Goal: Task Accomplishment & Management: Complete application form

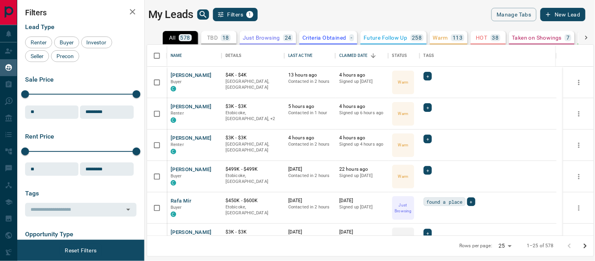
scroll to position [87, 0]
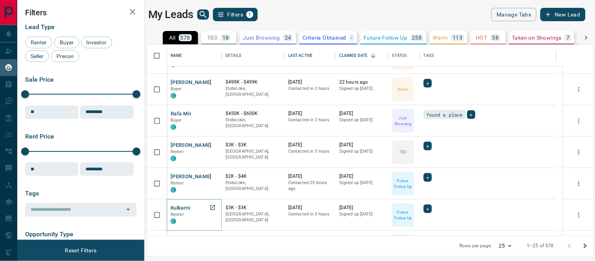
click at [177, 205] on button "Kulkarni" at bounding box center [181, 207] width 20 height 7
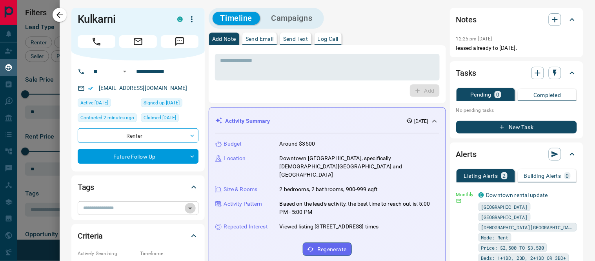
click at [190, 206] on icon "Open" at bounding box center [190, 208] width 9 height 9
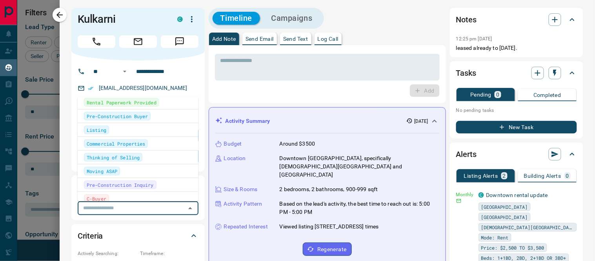
scroll to position [218, 0]
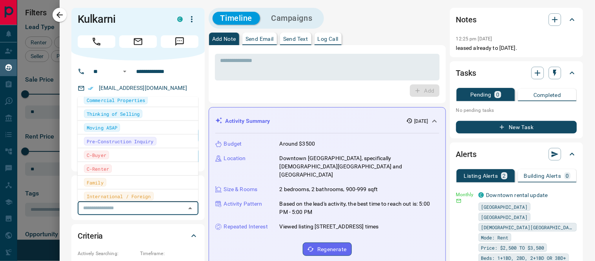
click at [103, 156] on span "C-Buyer" at bounding box center [97, 155] width 20 height 8
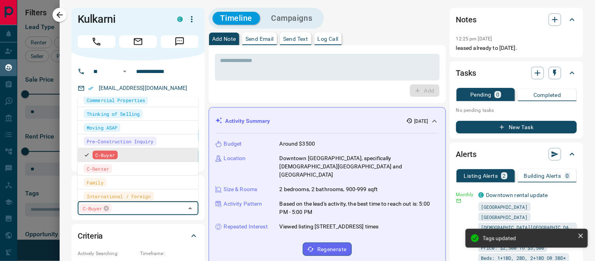
click at [103, 156] on span "C-Buyer" at bounding box center [105, 155] width 20 height 8
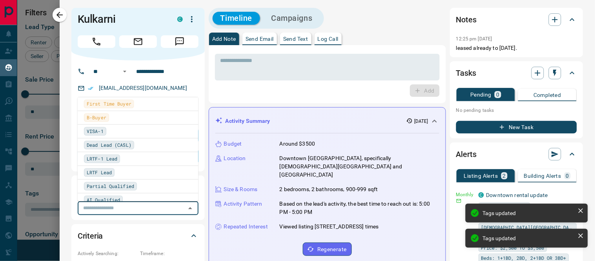
scroll to position [305, 0]
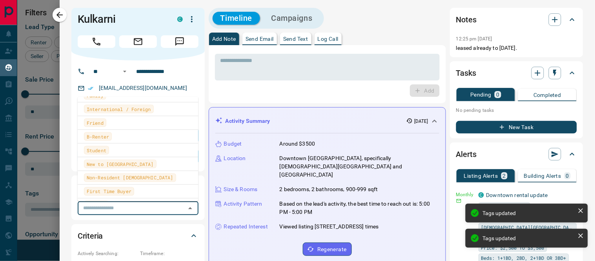
click at [99, 136] on span "B-Renter" at bounding box center [98, 137] width 22 height 8
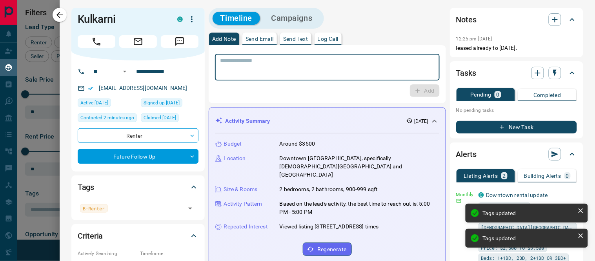
click at [309, 64] on textarea at bounding box center [328, 67] width 214 height 20
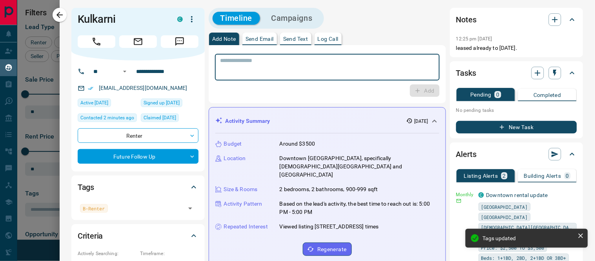
click at [510, 124] on button "New Task" at bounding box center [516, 127] width 121 height 13
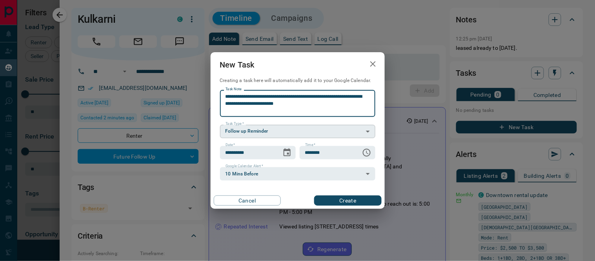
type textarea "**********"
click at [241, 131] on body "Lead Transfers Claim Leads My Leads Tasks Opportunities Deals Campaigns Automat…" at bounding box center [297, 125] width 595 height 251
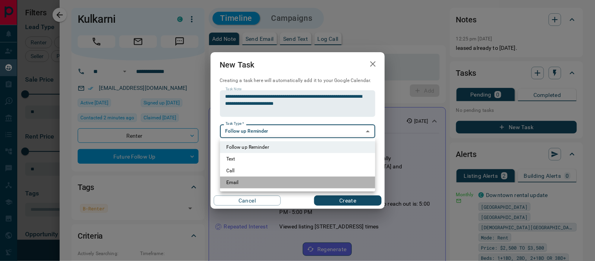
click at [232, 181] on li "Email" at bounding box center [297, 183] width 155 height 12
type input "**********"
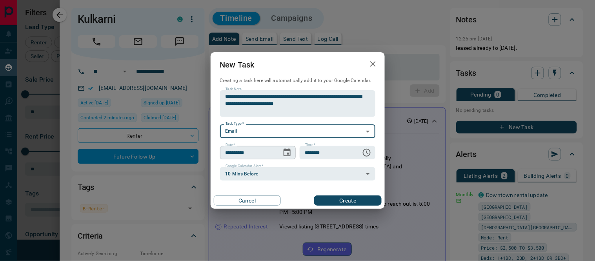
click at [288, 153] on icon "Choose date, selected date is Oct 15, 2025" at bounding box center [287, 152] width 7 height 8
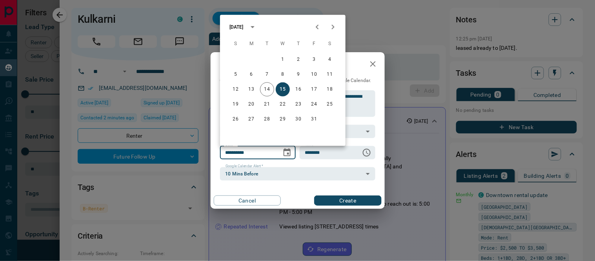
click at [244, 29] on div "[DATE]" at bounding box center [237, 27] width 14 height 7
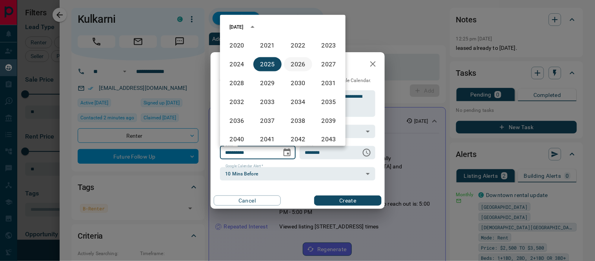
click at [289, 63] on button "2026" at bounding box center [298, 64] width 28 height 14
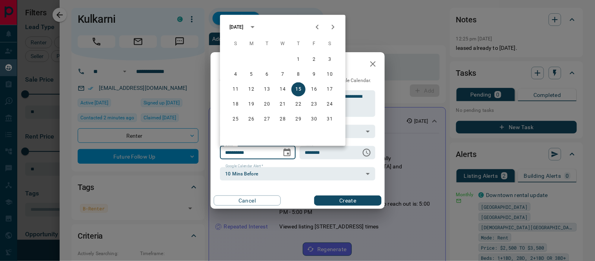
click at [244, 26] on div "[DATE]" at bounding box center [237, 27] width 14 height 7
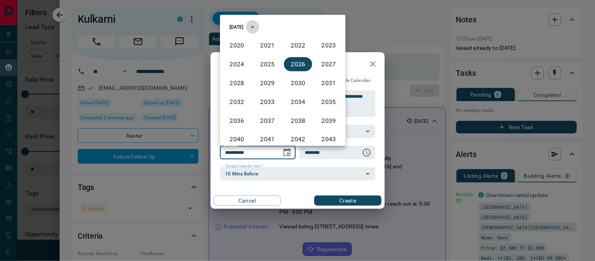
click at [257, 26] on icon "year view is open, switch to calendar view" at bounding box center [252, 26] width 9 height 9
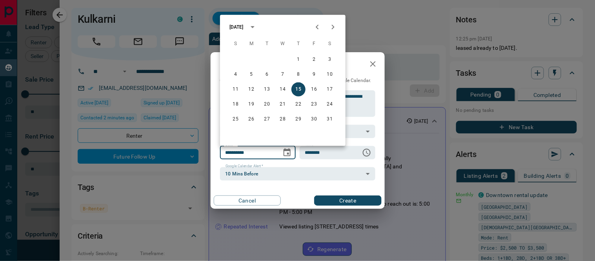
click at [313, 28] on icon "Previous month" at bounding box center [317, 26] width 9 height 9
click at [315, 26] on icon "Previous month" at bounding box center [317, 26] width 9 height 9
click at [281, 73] on button "10" at bounding box center [283, 75] width 14 height 14
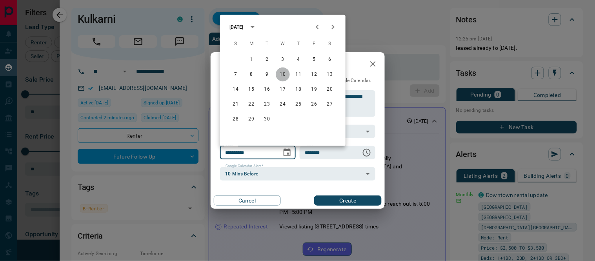
type input "**********"
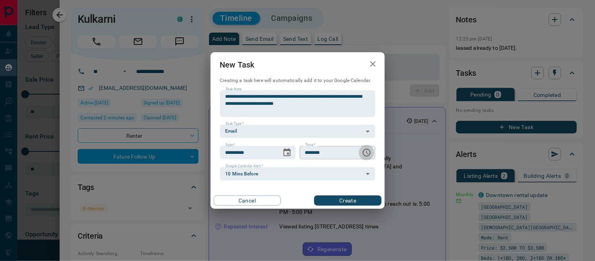
click at [363, 152] on icon "Choose time, selected time is 6:00 AM" at bounding box center [367, 153] width 8 height 8
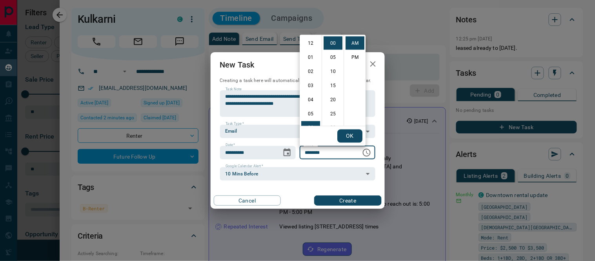
scroll to position [84, 0]
drag, startPoint x: 310, startPoint y: 87, endPoint x: 332, endPoint y: 85, distance: 22.0
click at [311, 87] on li "09" at bounding box center [310, 85] width 19 height 13
click at [332, 85] on li "15" at bounding box center [333, 85] width 19 height 13
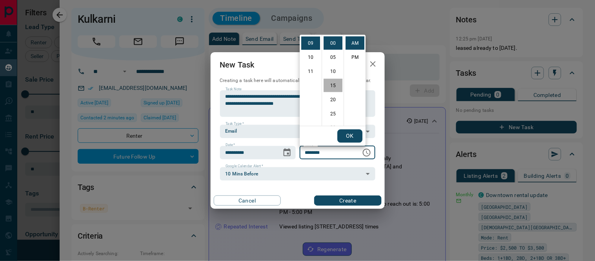
type input "********"
click at [348, 132] on button "OK" at bounding box center [350, 136] width 25 height 13
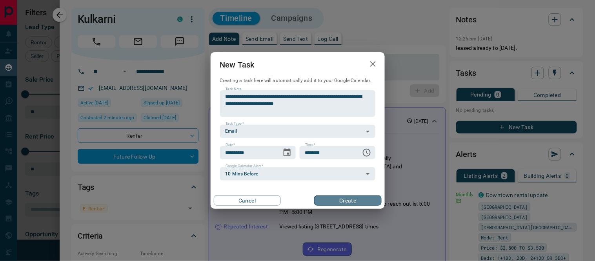
click at [355, 198] on button "Create" at bounding box center [347, 200] width 67 height 10
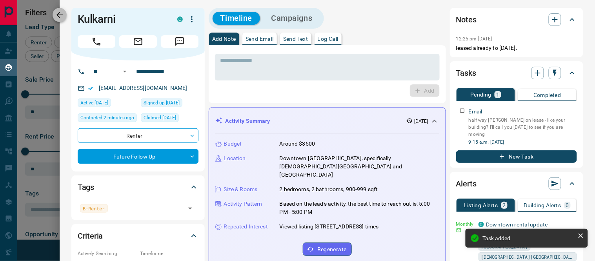
click at [60, 13] on icon "button" at bounding box center [59, 14] width 9 height 9
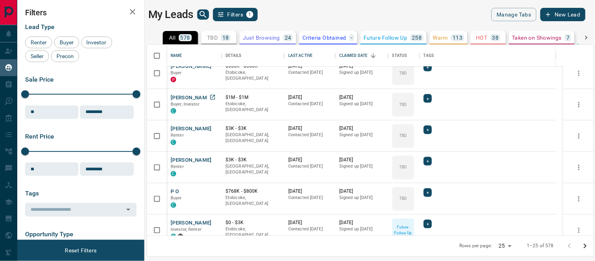
scroll to position [236, 0]
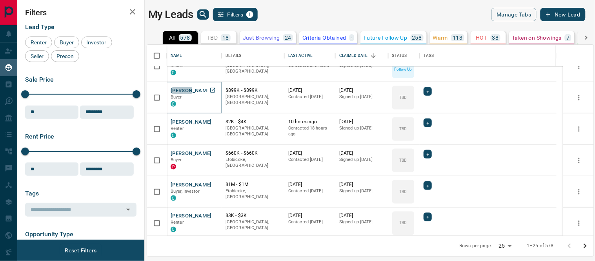
click at [177, 89] on button "[PERSON_NAME]" at bounding box center [191, 90] width 41 height 7
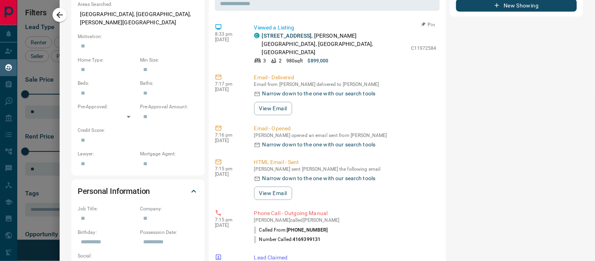
scroll to position [131, 0]
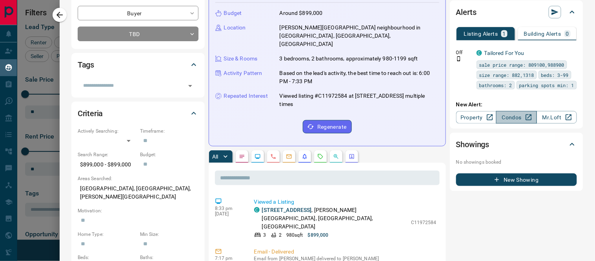
click at [507, 115] on link "Condos" at bounding box center [517, 117] width 40 height 13
